Goal: Navigation & Orientation: Find specific page/section

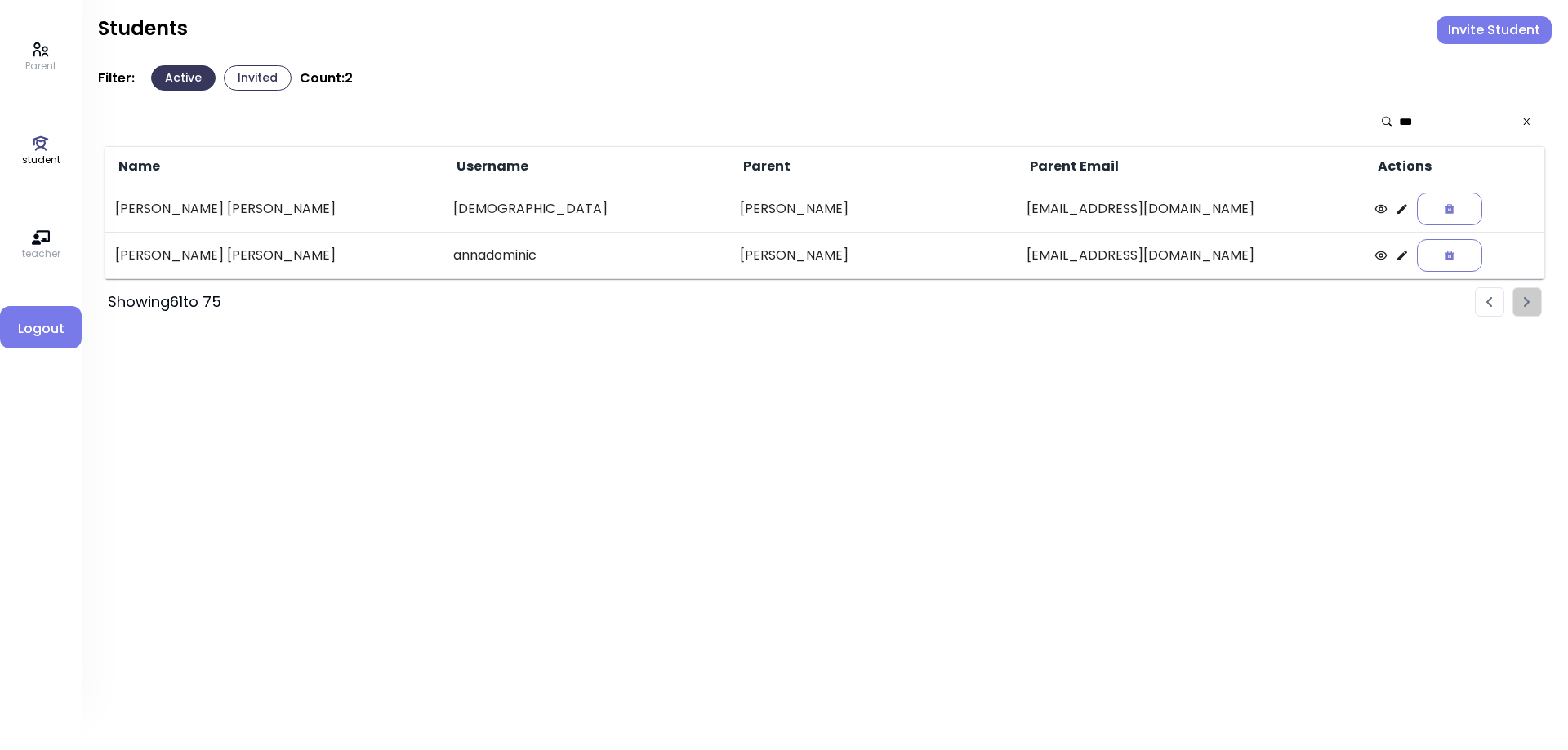
click at [237, 79] on button "Invited" at bounding box center [258, 78] width 68 height 26
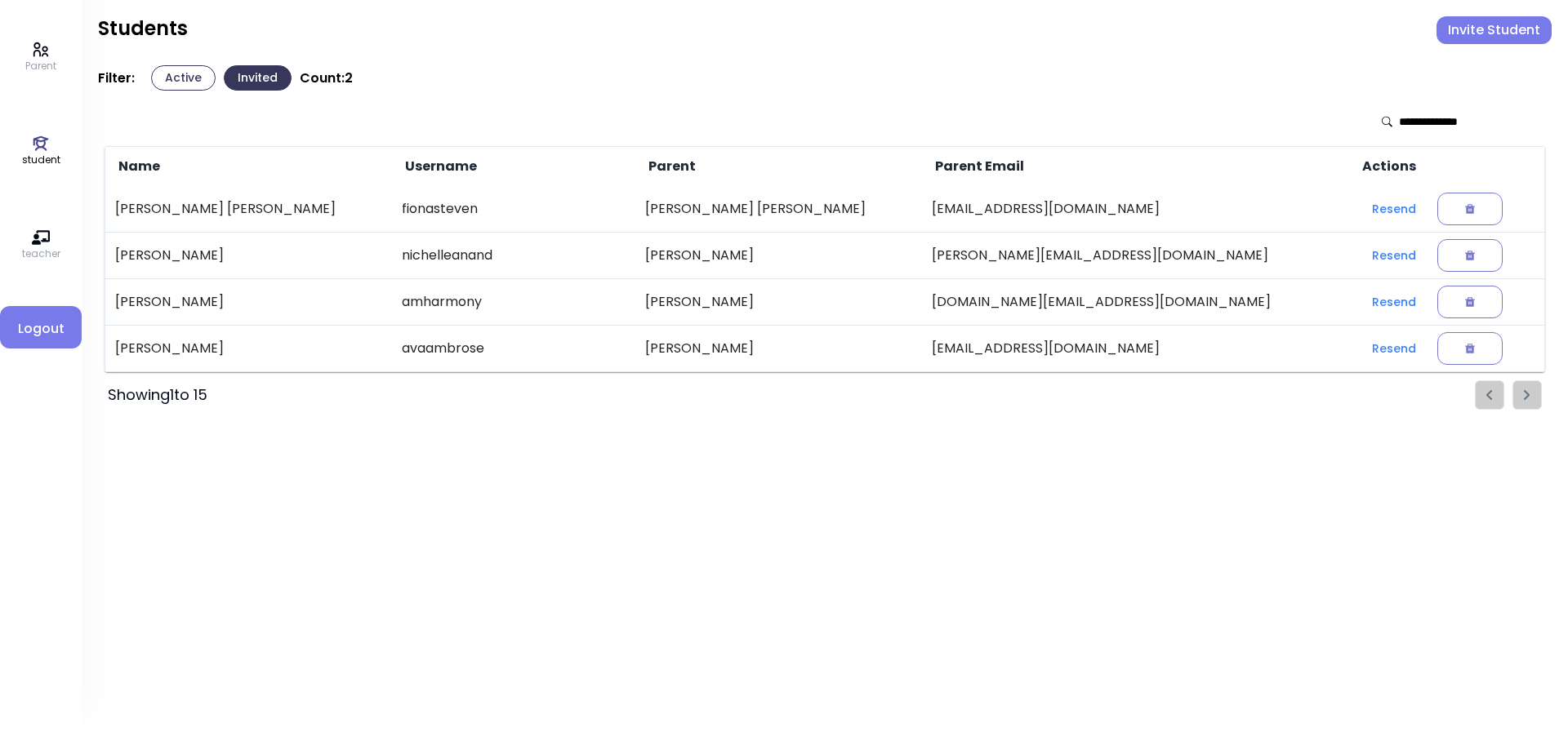
click at [37, 60] on p "Parent" at bounding box center [41, 66] width 31 height 15
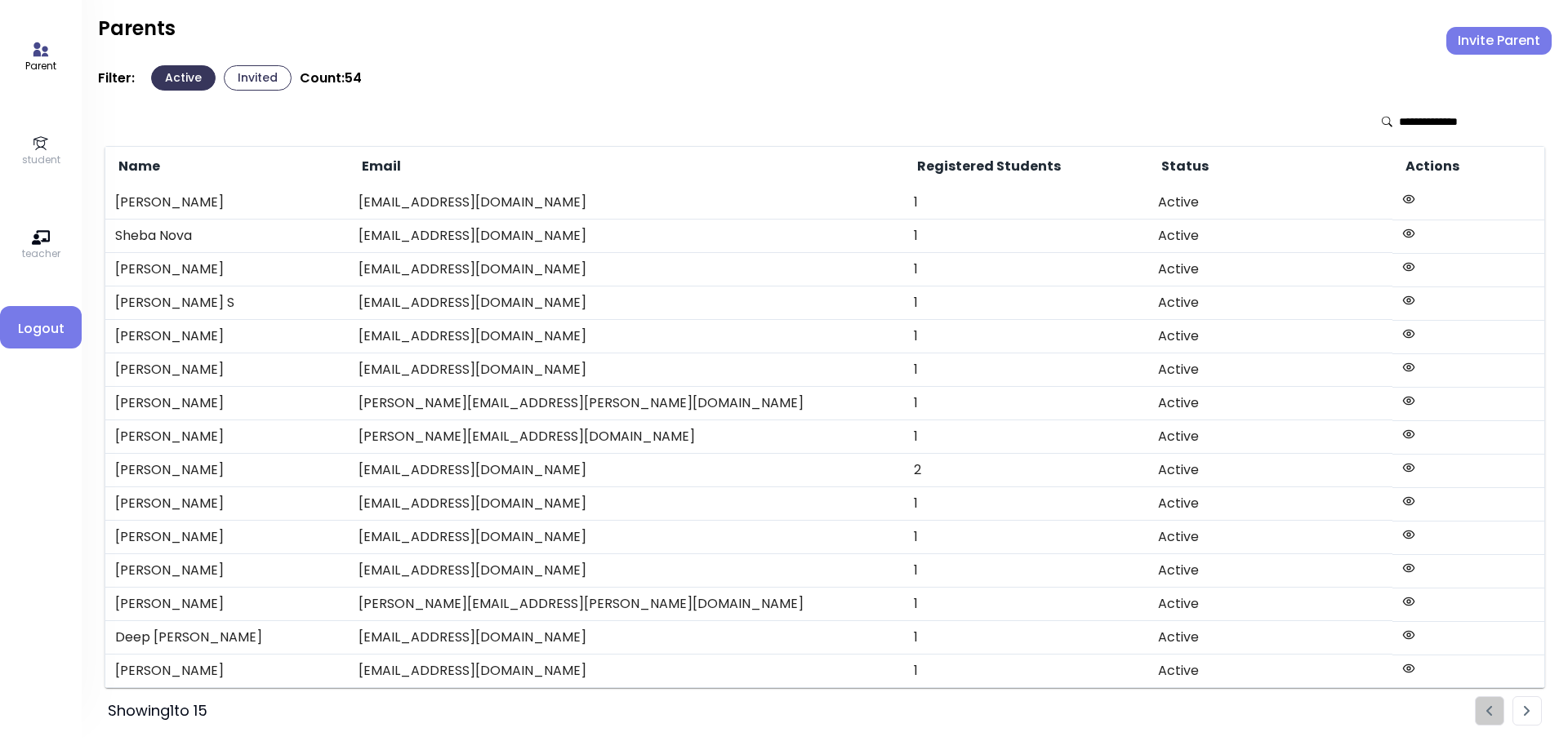
click at [48, 147] on icon at bounding box center [41, 144] width 18 height 18
